Goal: Task Accomplishment & Management: Use online tool/utility

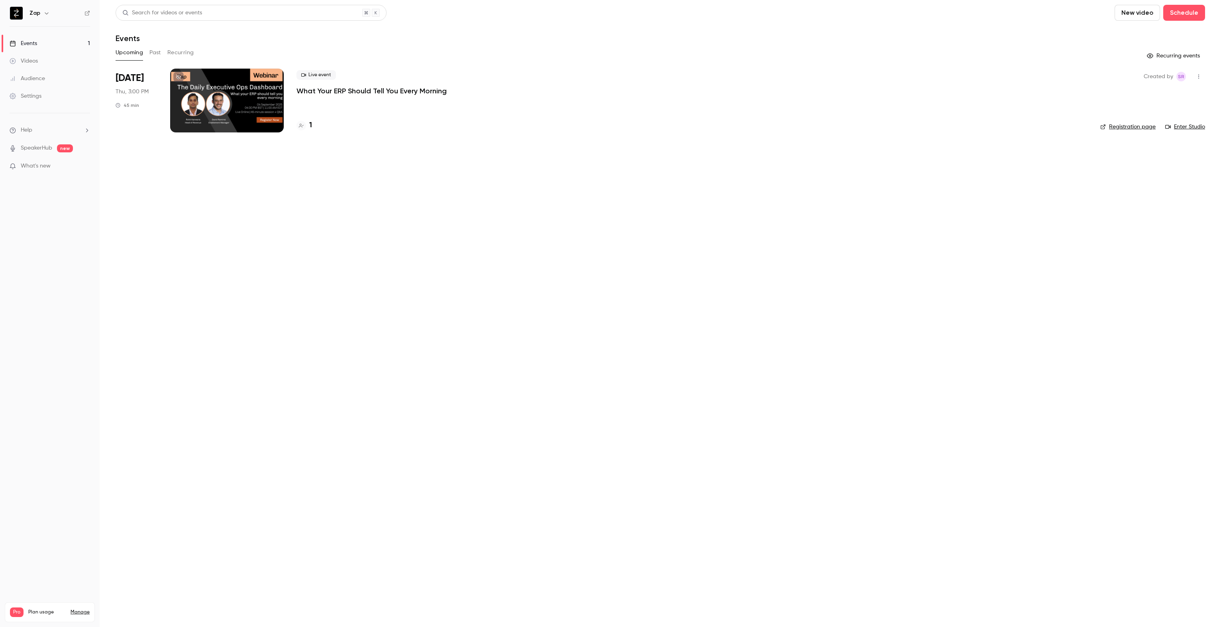
click at [361, 92] on p "What Your ERP Should Tell You Every Morning" at bounding box center [372, 91] width 150 height 10
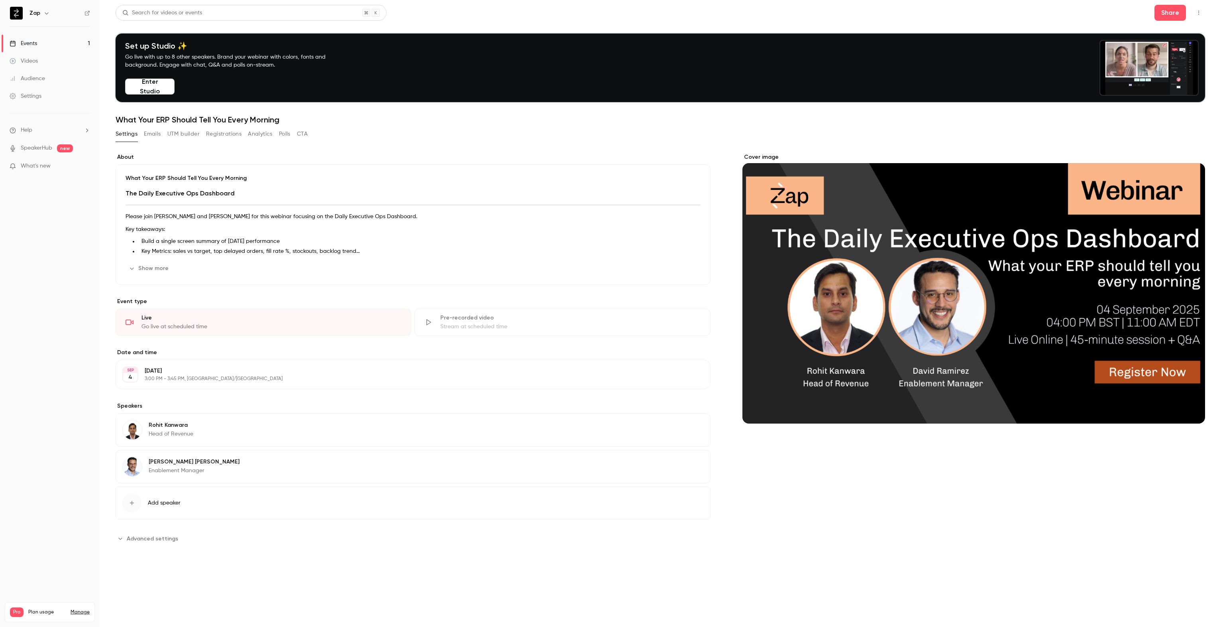
click at [261, 136] on button "Analytics" at bounding box center [260, 134] width 25 height 13
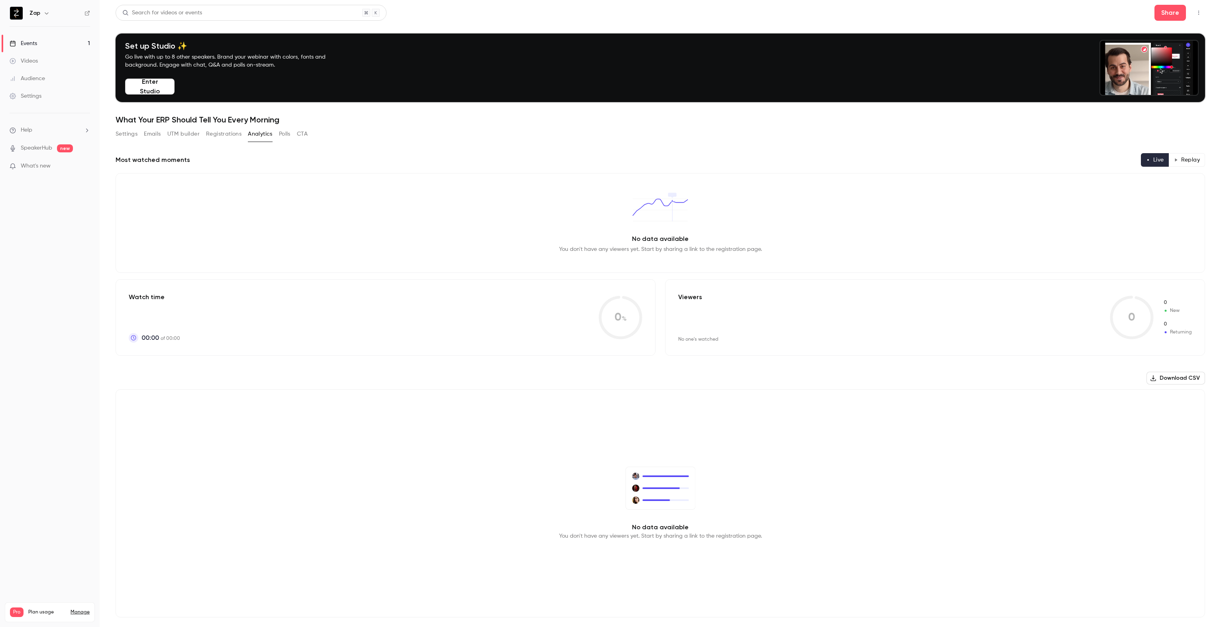
click at [220, 134] on button "Registrations" at bounding box center [223, 134] width 35 height 13
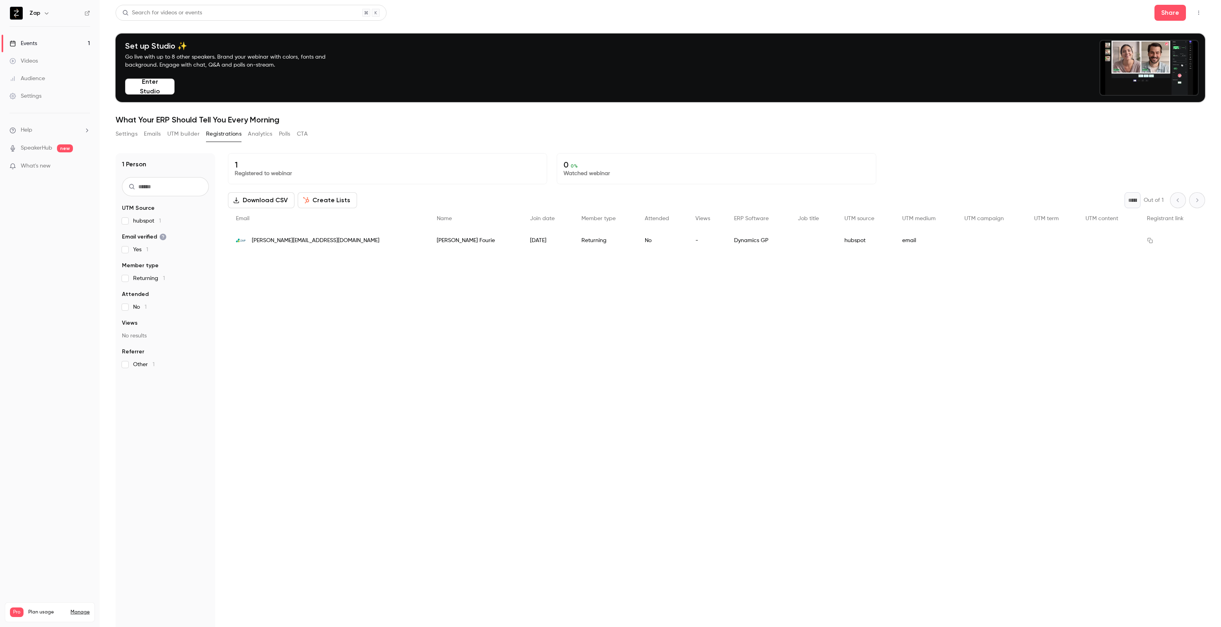
click at [324, 198] on button "Create Lists" at bounding box center [327, 200] width 59 height 16
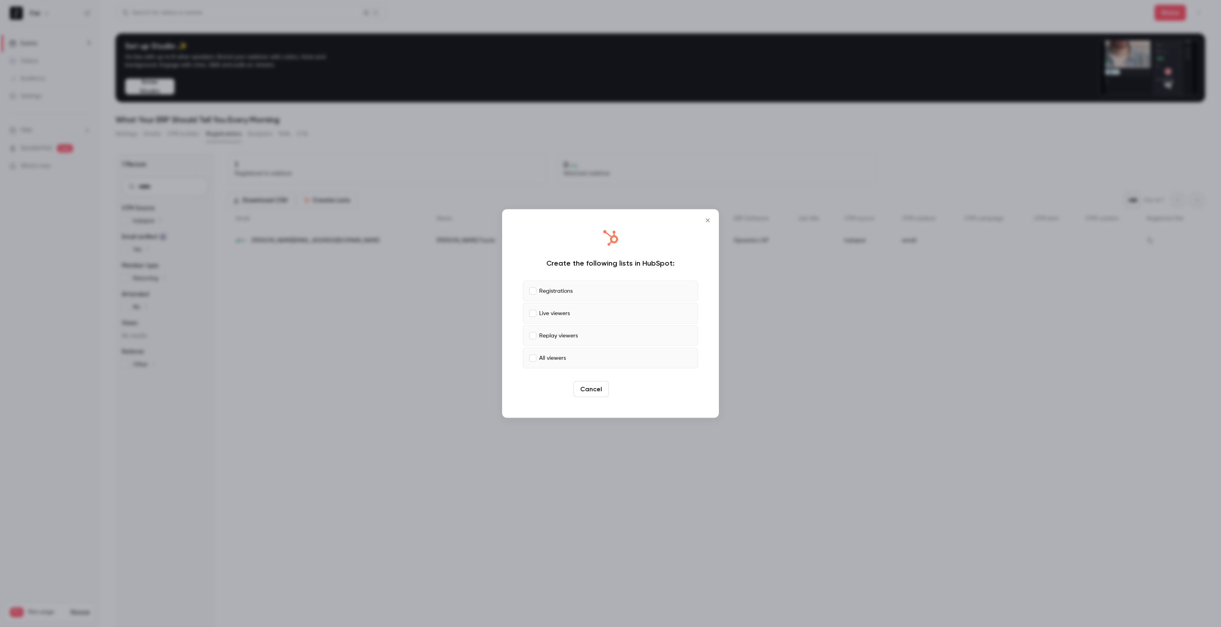
click at [632, 391] on button "Create" at bounding box center [630, 389] width 36 height 16
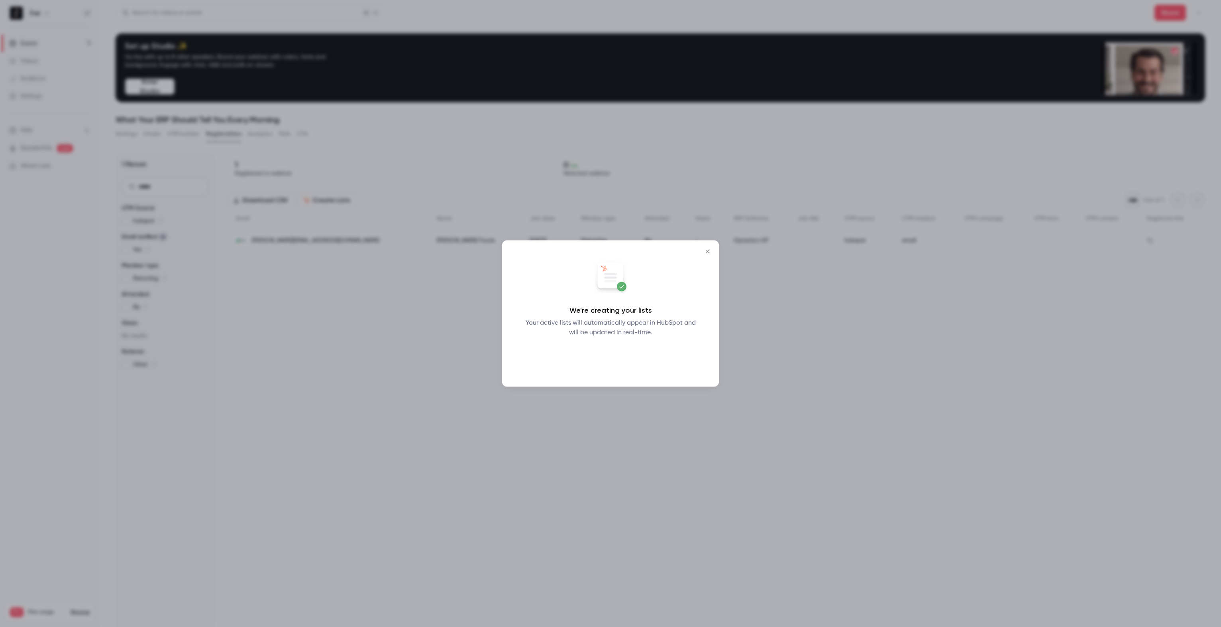
click at [611, 357] on button "Okay" at bounding box center [610, 358] width 29 height 16
